Goal: Transaction & Acquisition: Purchase product/service

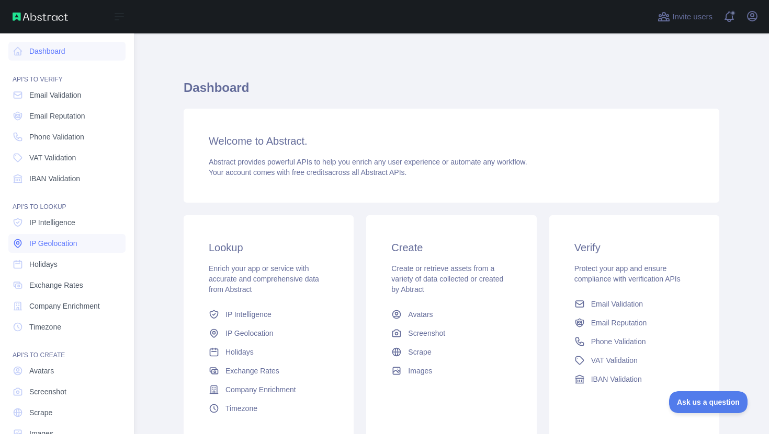
click at [24, 238] on link "IP Geolocation" at bounding box center [66, 243] width 117 height 19
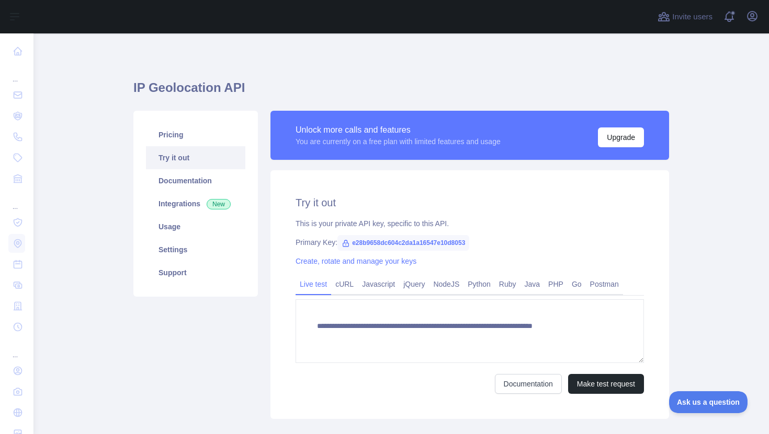
type textarea "**********"
click at [213, 132] on link "Pricing" at bounding box center [195, 134] width 99 height 23
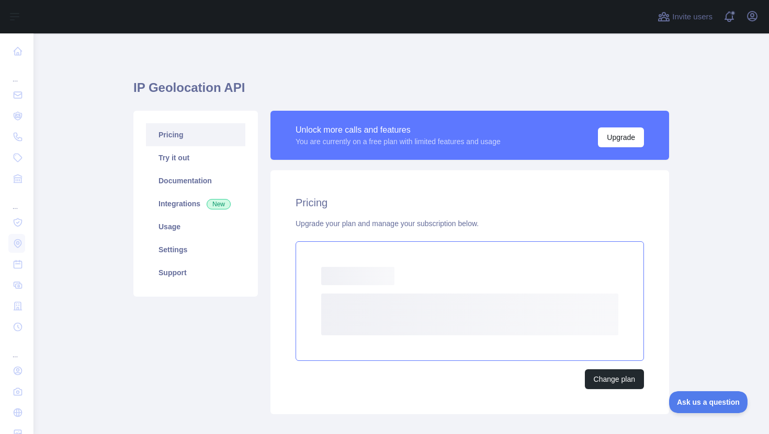
click at [327, 279] on rect at bounding box center [357, 276] width 73 height 18
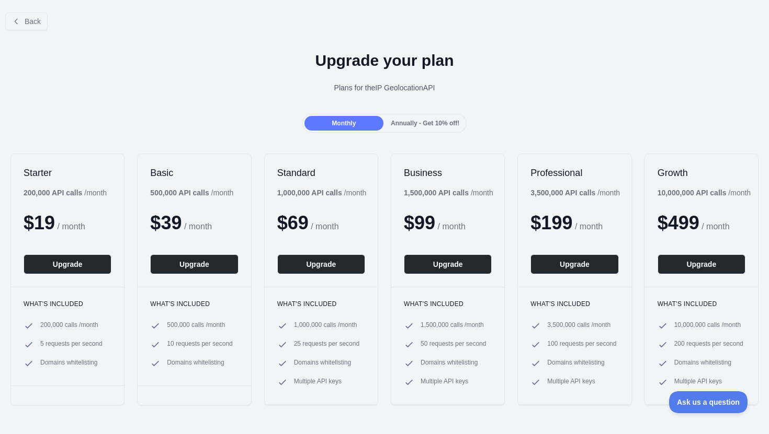
click at [498, 87] on div "Plans for the IP Geolocation API" at bounding box center [384, 88] width 752 height 10
click at [19, 23] on icon at bounding box center [16, 21] width 8 height 8
